Goal: Transaction & Acquisition: Purchase product/service

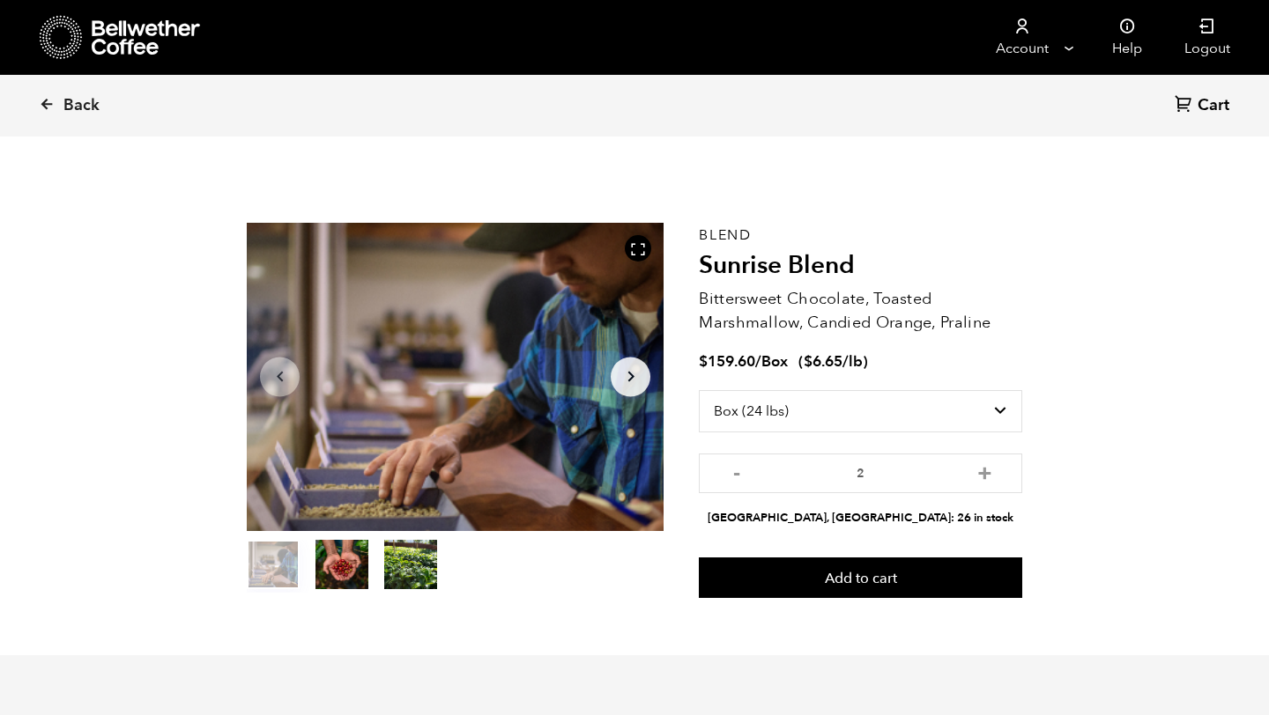
select select "box"
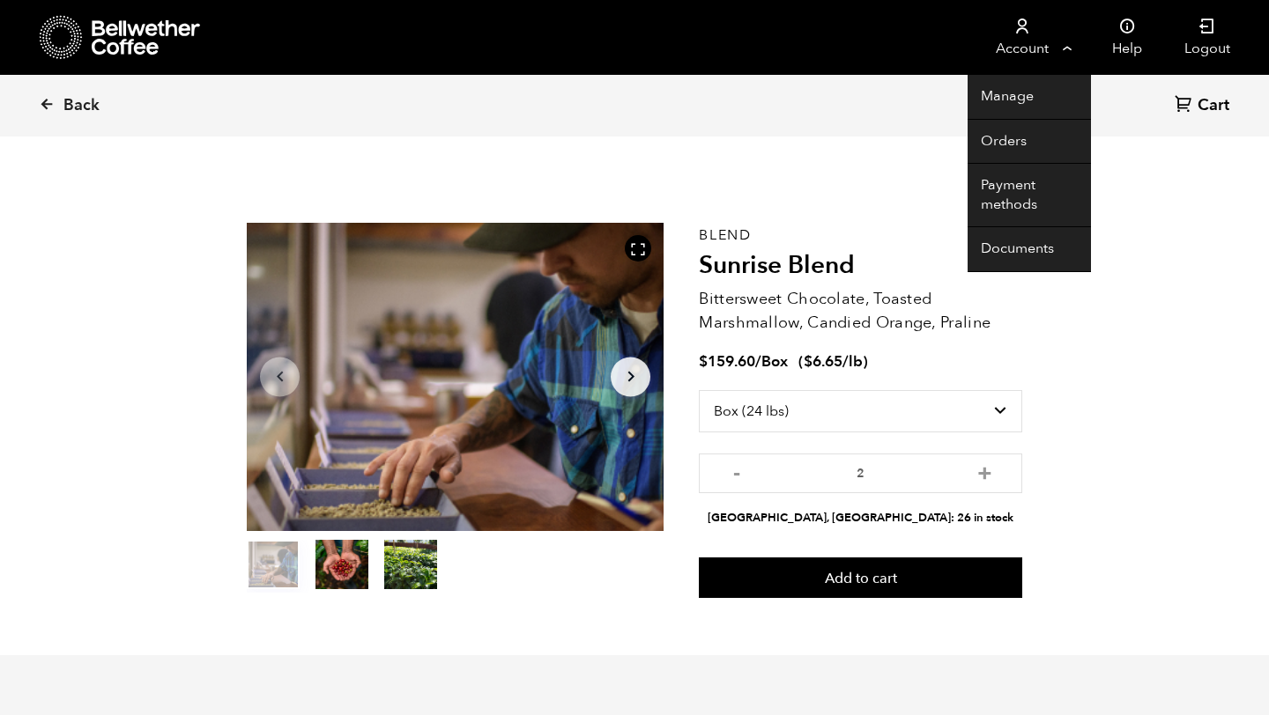
scroll to position [766, 754]
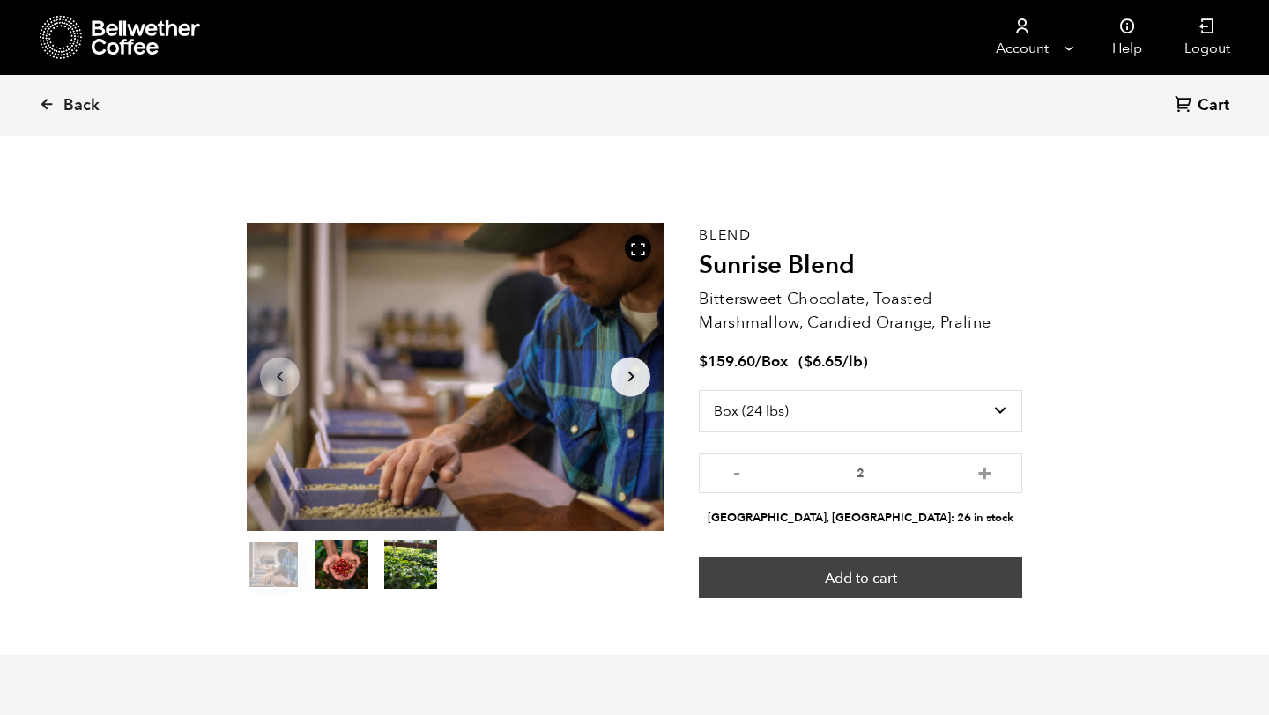
click at [857, 578] on button "Add to cart" at bounding box center [860, 578] width 323 height 41
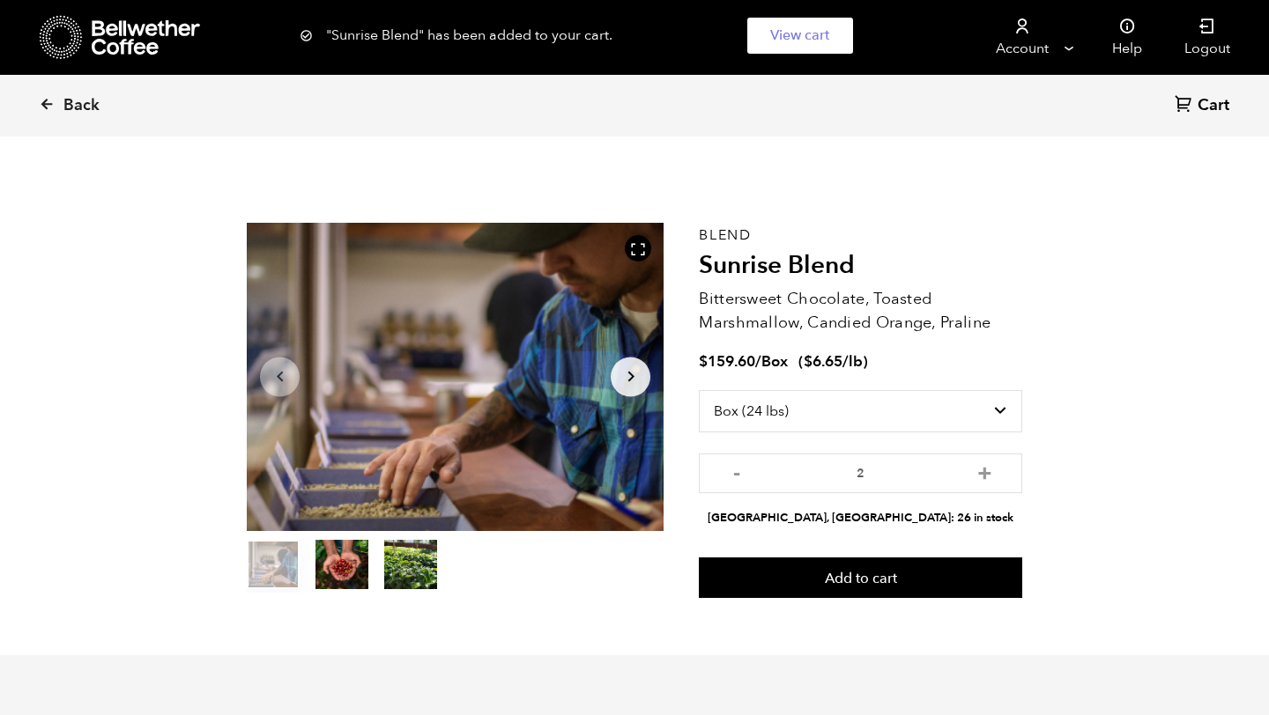
click at [63, 41] on div ""Sunrise Blend" has been added to your cart. View cart {"cart_contents_count":8}" at bounding box center [634, 35] width 1269 height 71
click at [62, 26] on icon at bounding box center [61, 37] width 43 height 45
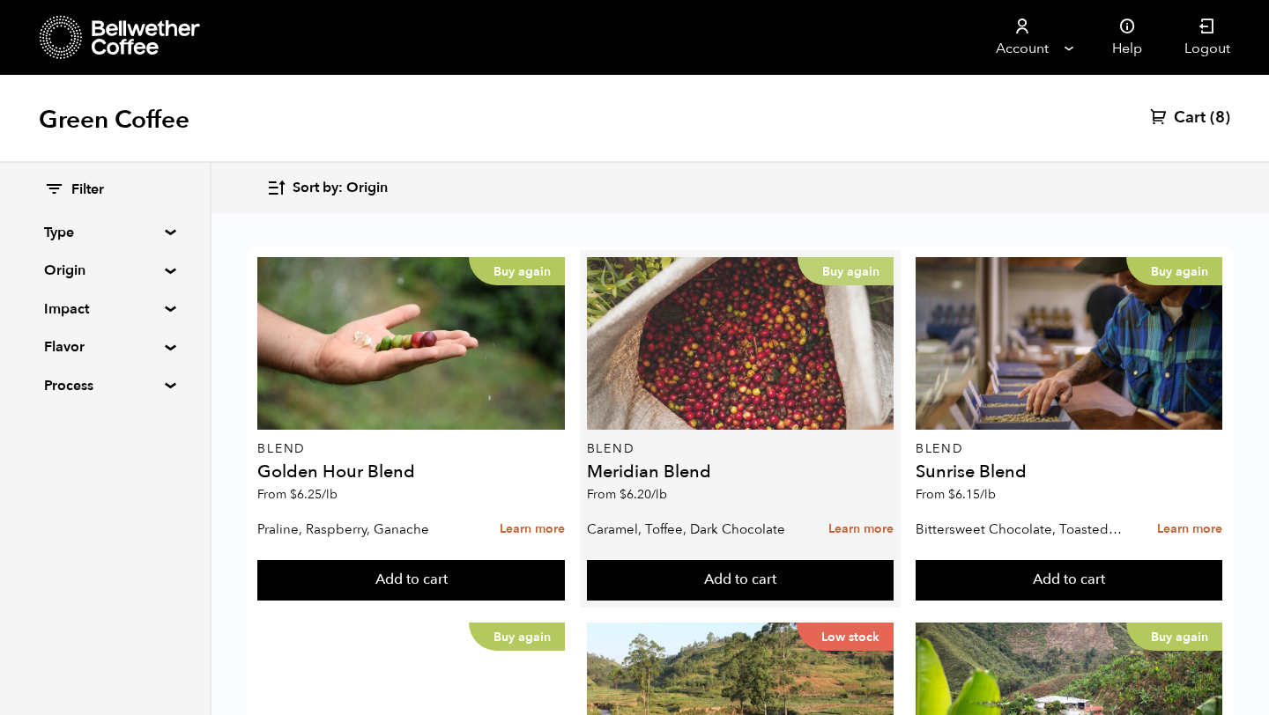
scroll to position [625, 0]
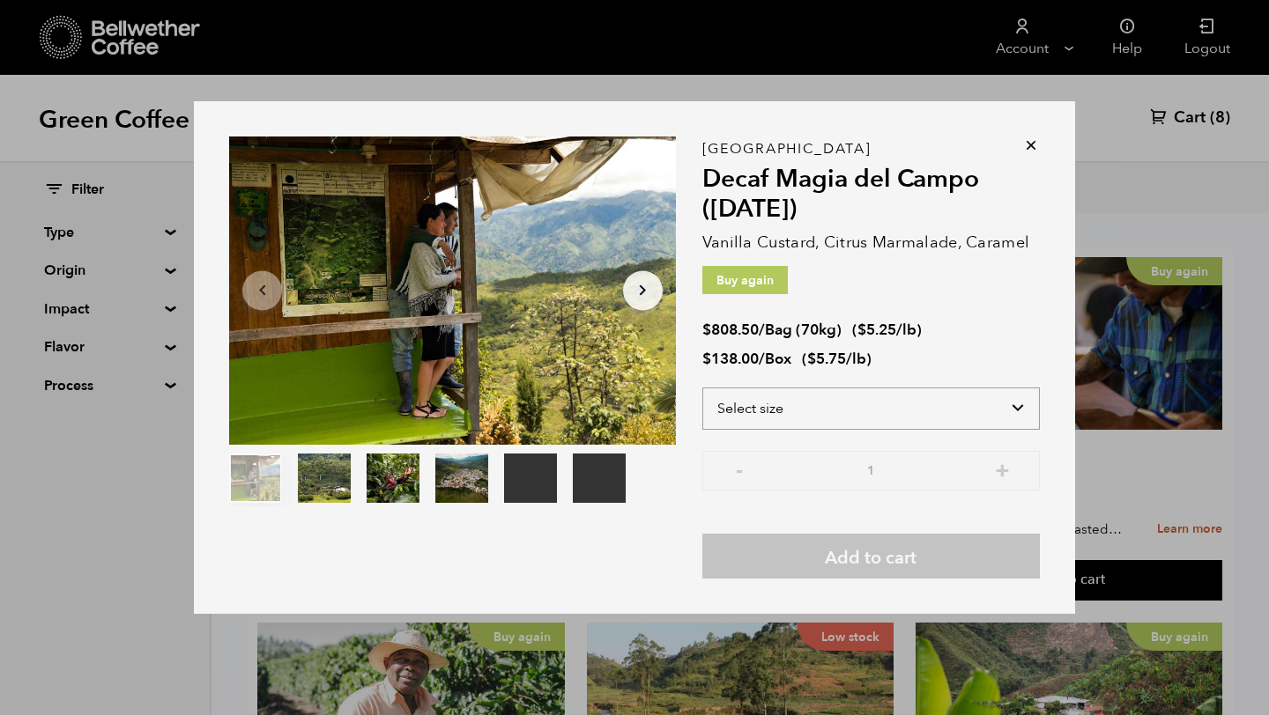
click at [768, 397] on select "Select size Bag (70kg) (154 lbs) Box (24 lbs)" at bounding box center [870, 409] width 337 height 42
select select "box"
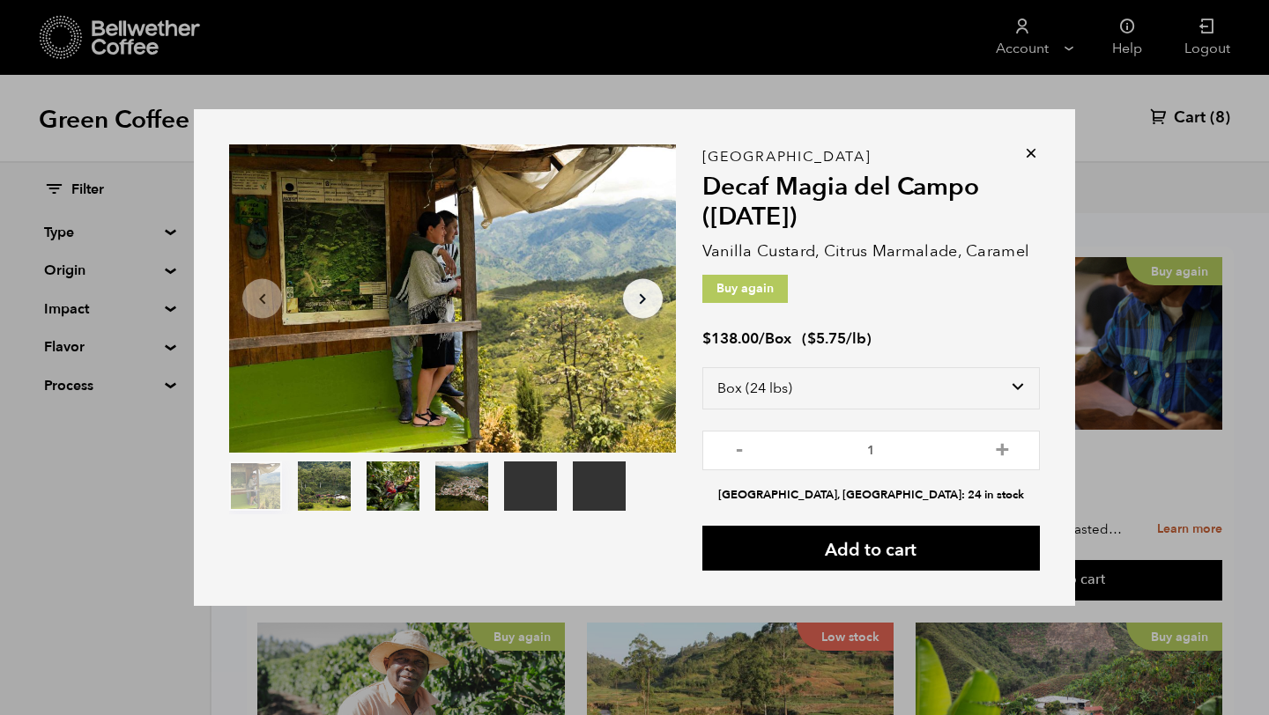
click at [1030, 155] on icon at bounding box center [1031, 153] width 18 height 18
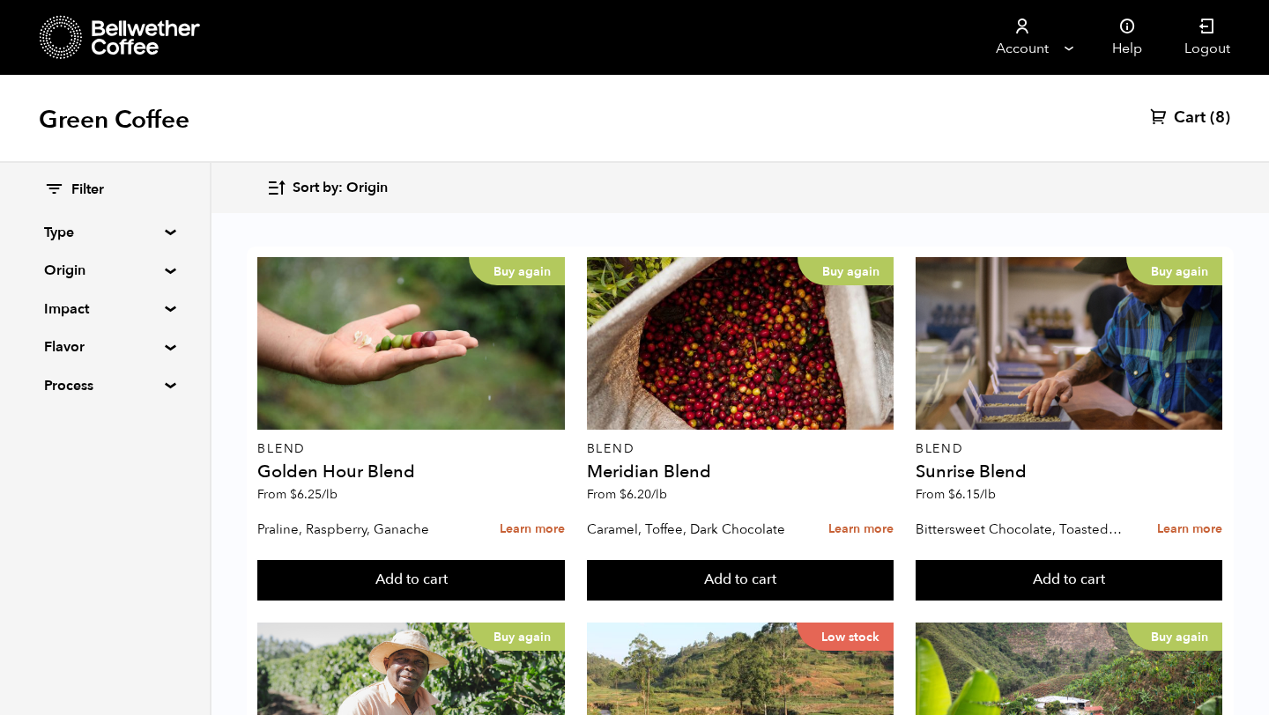
click at [1194, 114] on span "Cart" at bounding box center [1190, 117] width 32 height 21
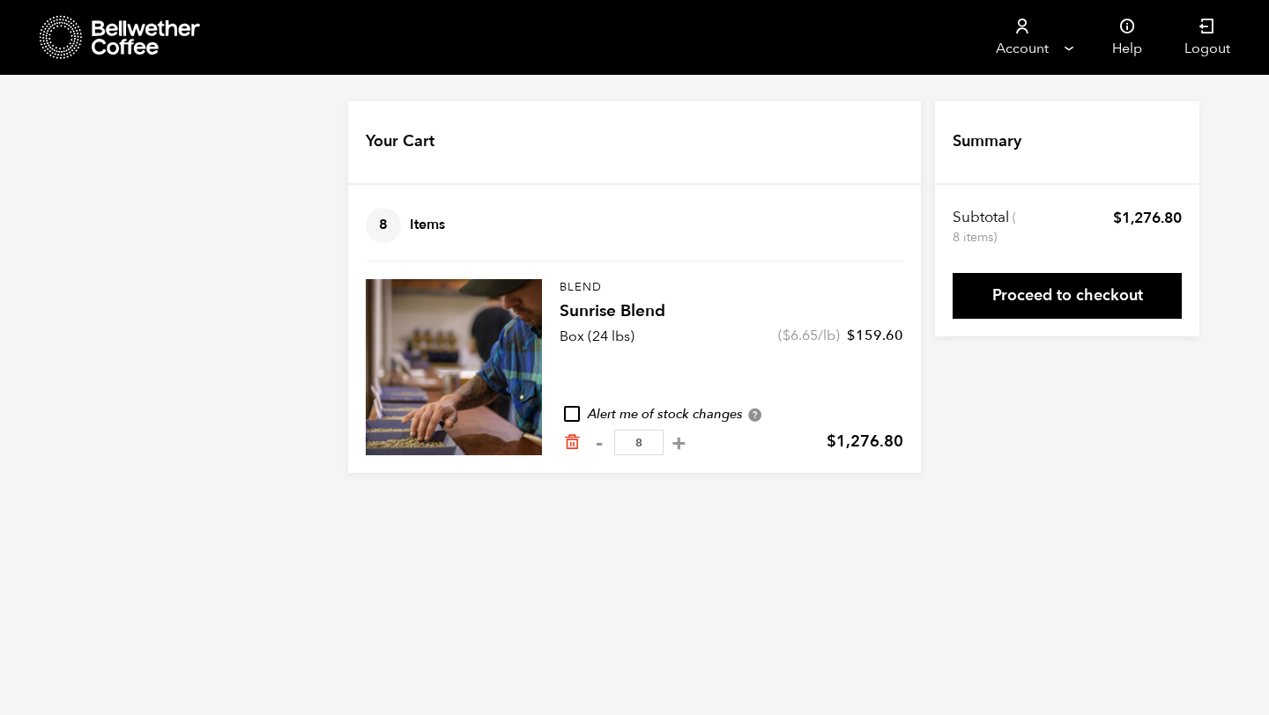
click at [641, 441] on input "8" at bounding box center [638, 443] width 49 height 26
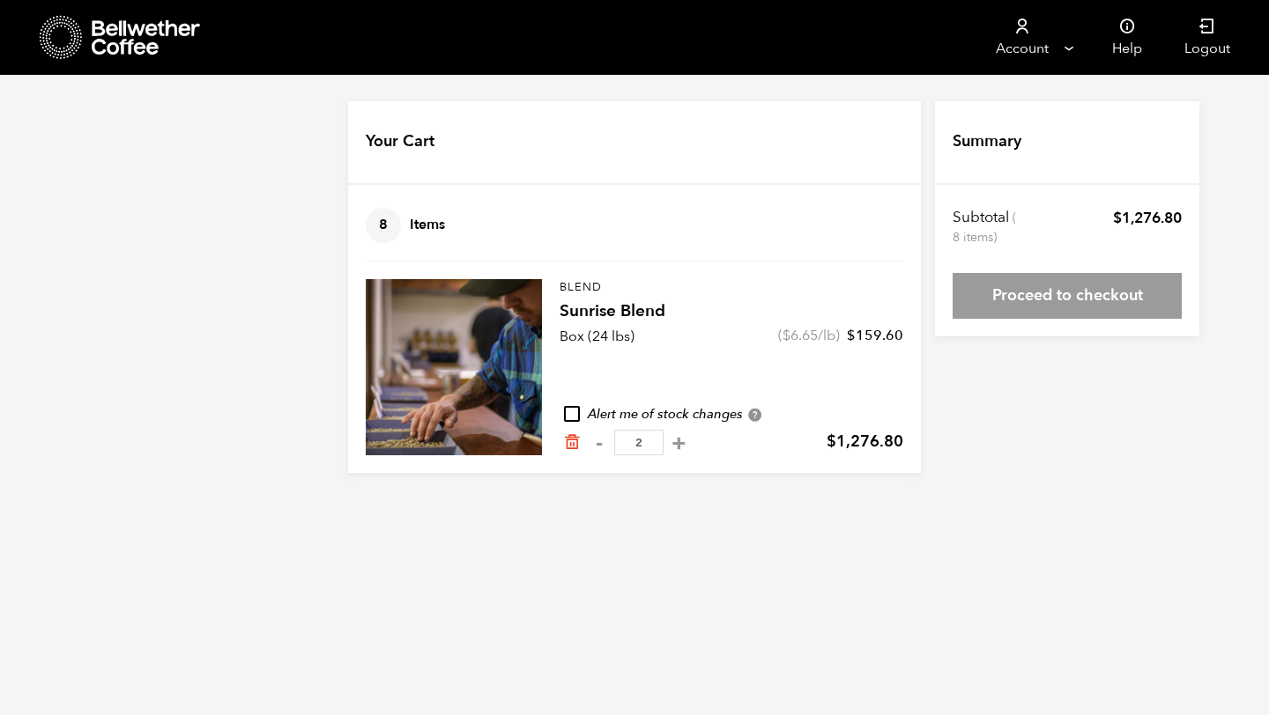
type input "2"
click at [740, 500] on html "Store 8 Account Manage" at bounding box center [634, 250] width 1269 height 500
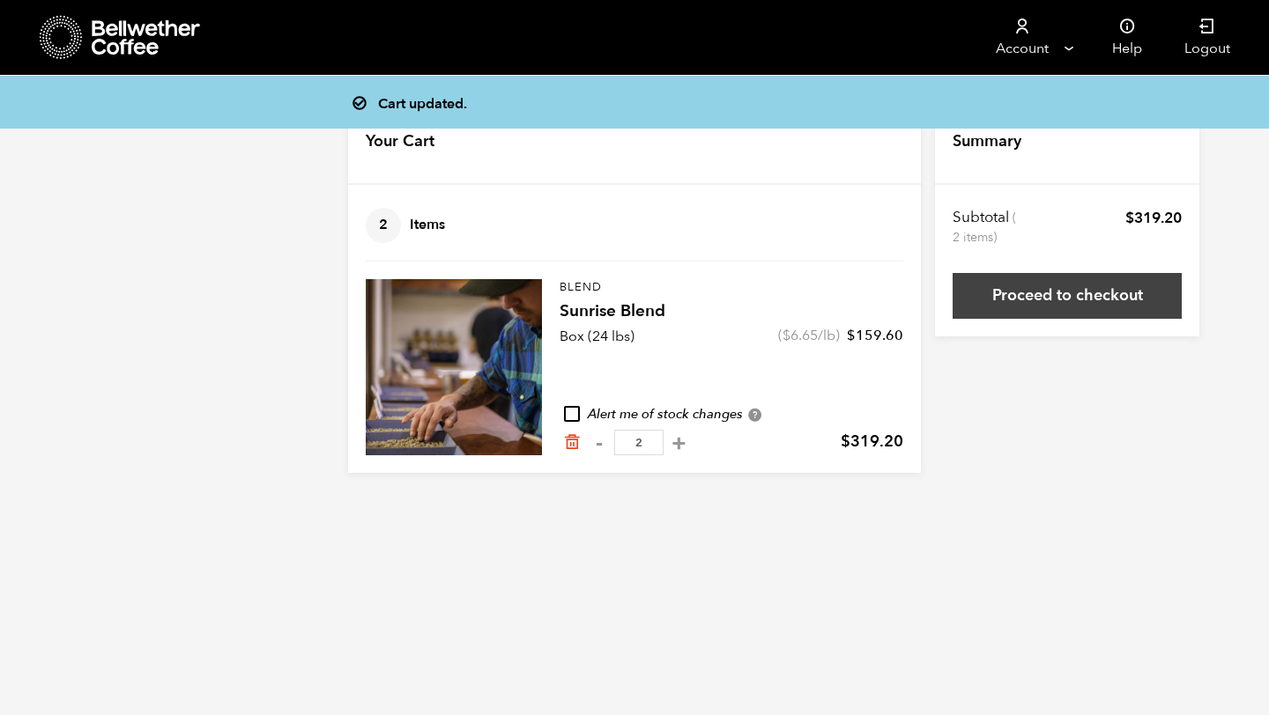
click at [1043, 303] on link "Proceed to checkout" at bounding box center [1066, 296] width 229 height 46
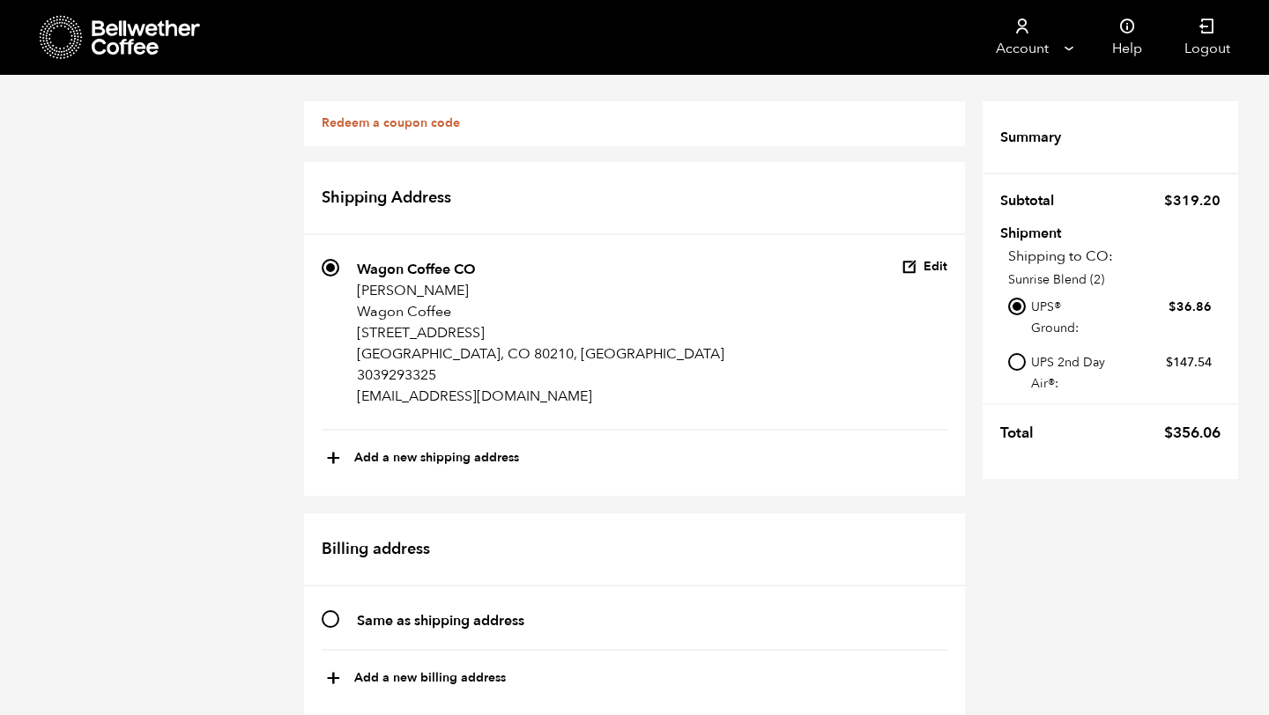
click at [49, 46] on icon at bounding box center [61, 37] width 43 height 45
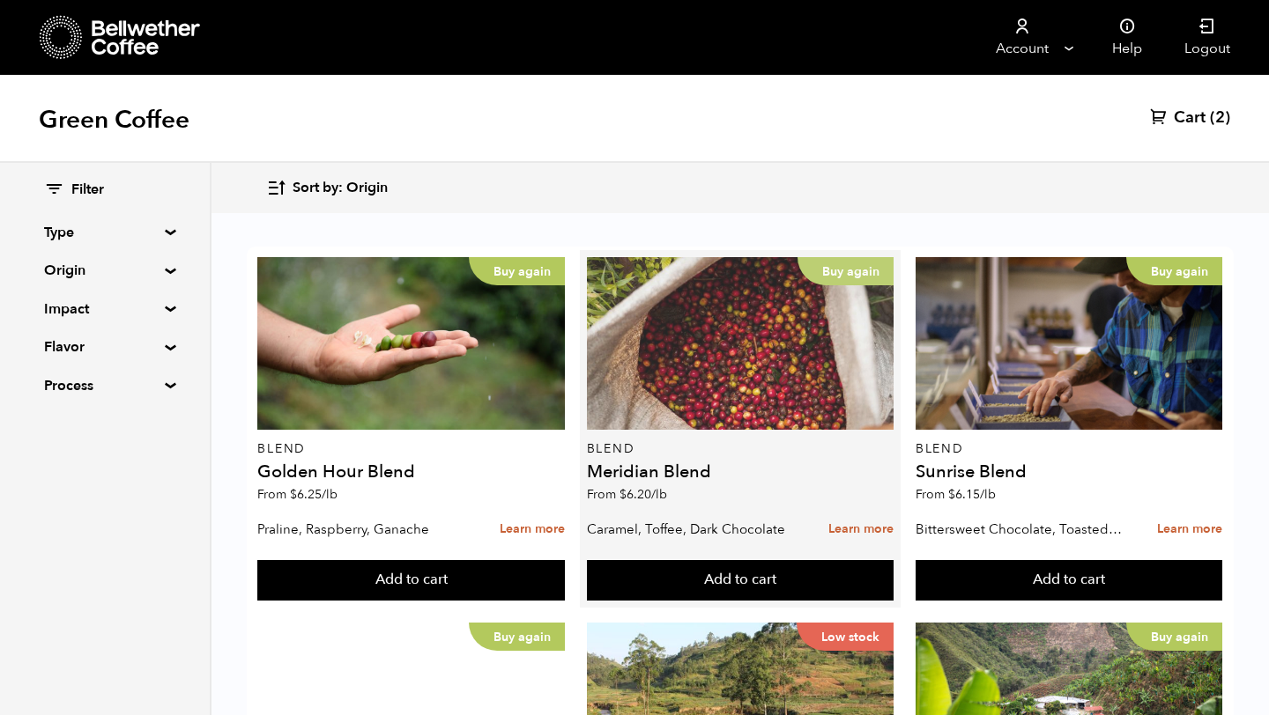
scroll to position [668, 0]
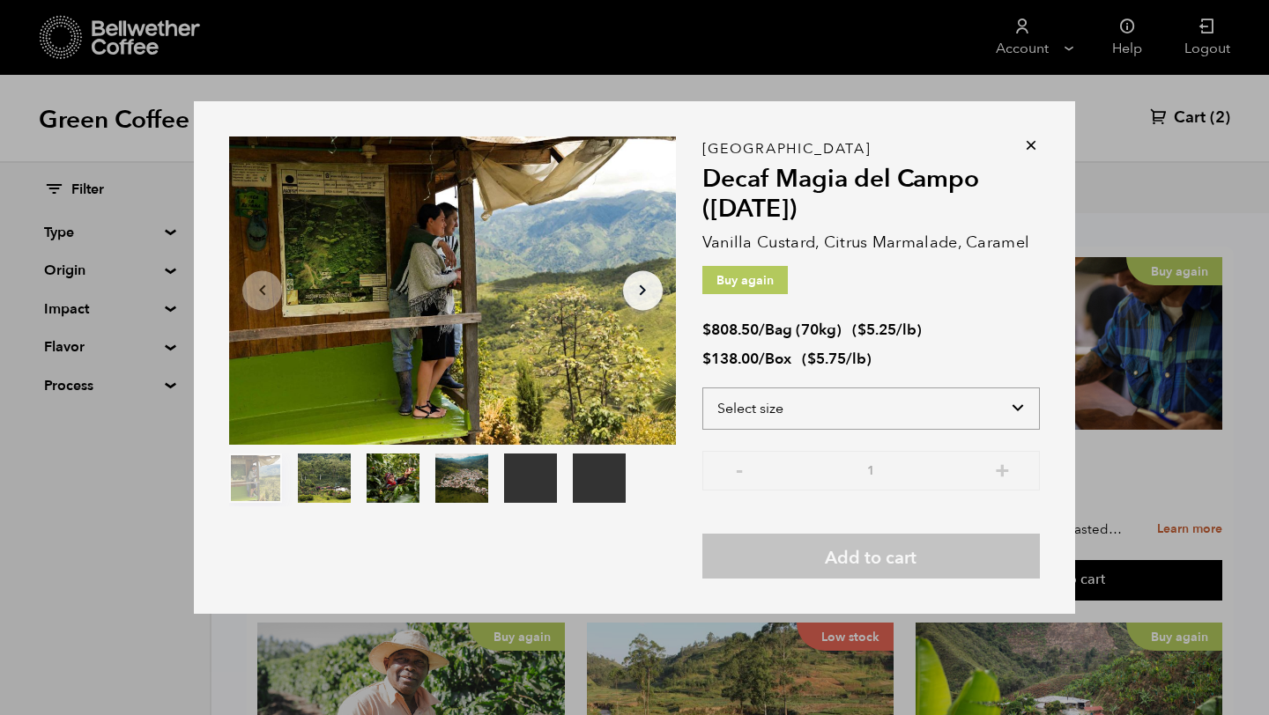
click at [911, 413] on select "Select size Bag (70kg) (154 lbs) Box (24 lbs)" at bounding box center [870, 409] width 337 height 42
select select "box"
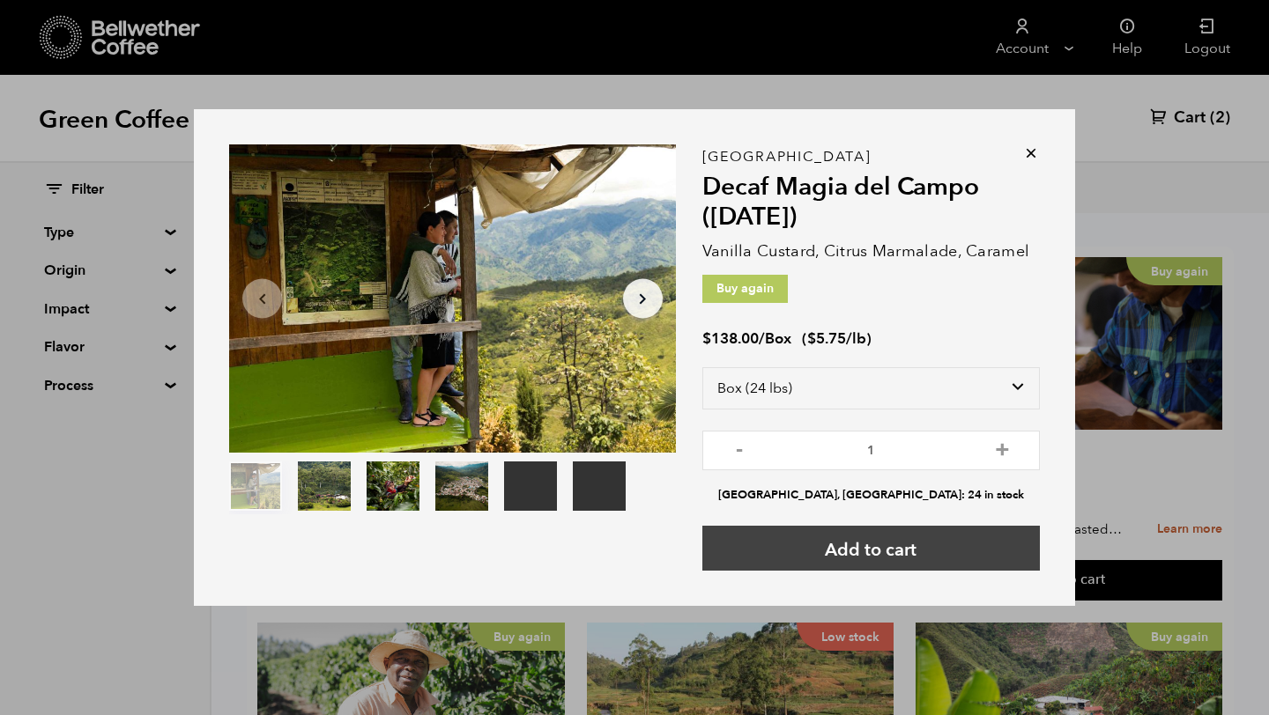
click at [923, 550] on button "Add to cart" at bounding box center [870, 548] width 337 height 45
